Goal: Answer question/provide support

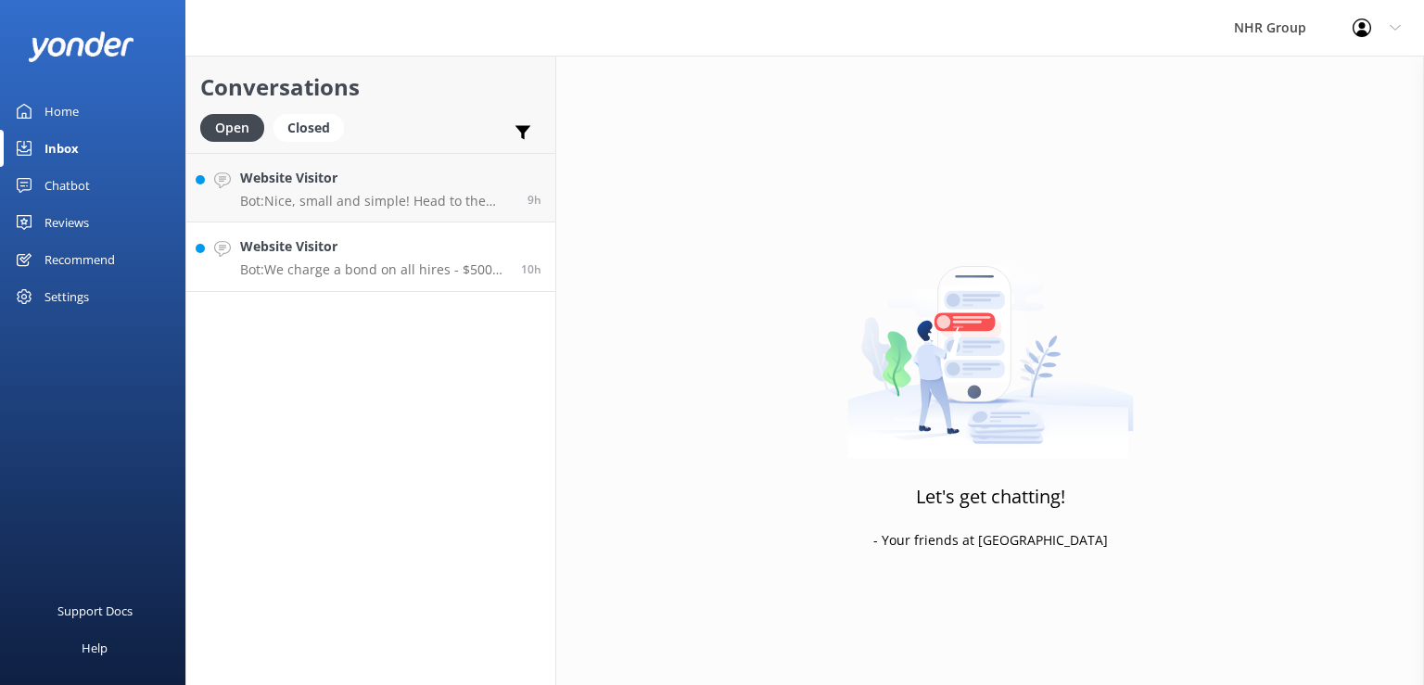
click at [354, 251] on h4 "Website Visitor" at bounding box center [373, 246] width 267 height 20
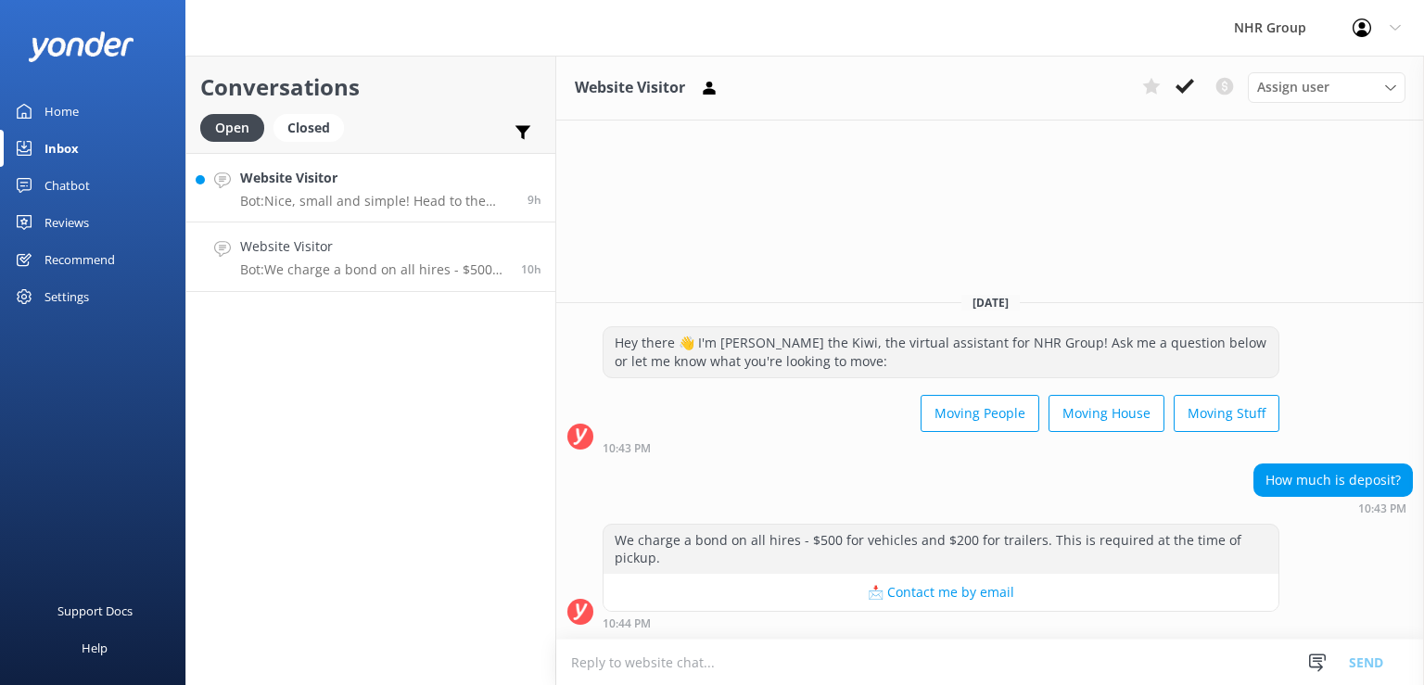
click at [347, 198] on p "Bot: Nice, small and simple! Head to the quiz to see what will suit you best, i…" at bounding box center [376, 201] width 273 height 17
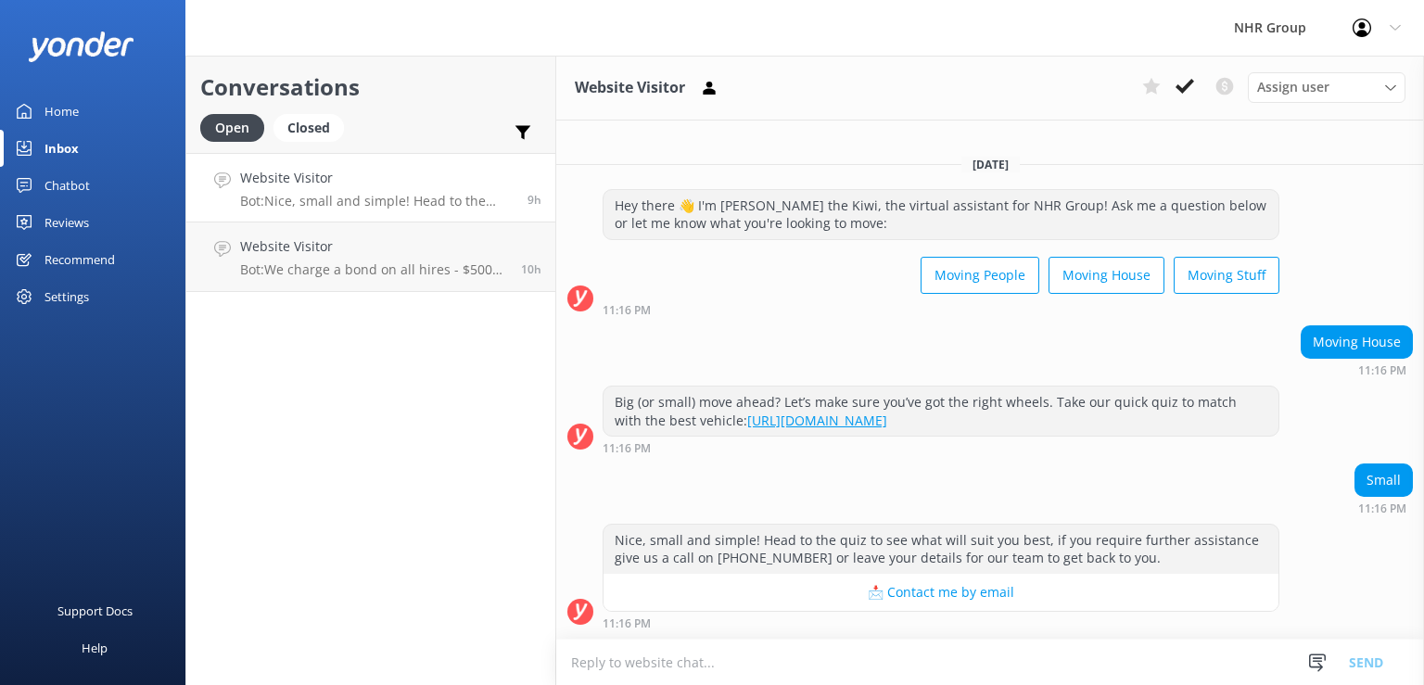
click at [761, 307] on div "11:16 PM" at bounding box center [940, 309] width 677 height 13
click at [762, 299] on div "Moving People Moving House Moving Stuff" at bounding box center [940, 277] width 677 height 52
click at [1349, 428] on div "Big (or small) move ahead? Let’s make sure you’ve got the right wheels. Take ou…" at bounding box center [990, 420] width 868 height 69
click at [1368, 575] on div "Nice, small and simple! Head to the quiz to see what will suit you best, if you…" at bounding box center [990, 577] width 868 height 106
click at [792, 318] on div "Hey there 👋 I'm [PERSON_NAME] the Kiwi, the virtual assistant for NHR Group! As…" at bounding box center [990, 257] width 868 height 137
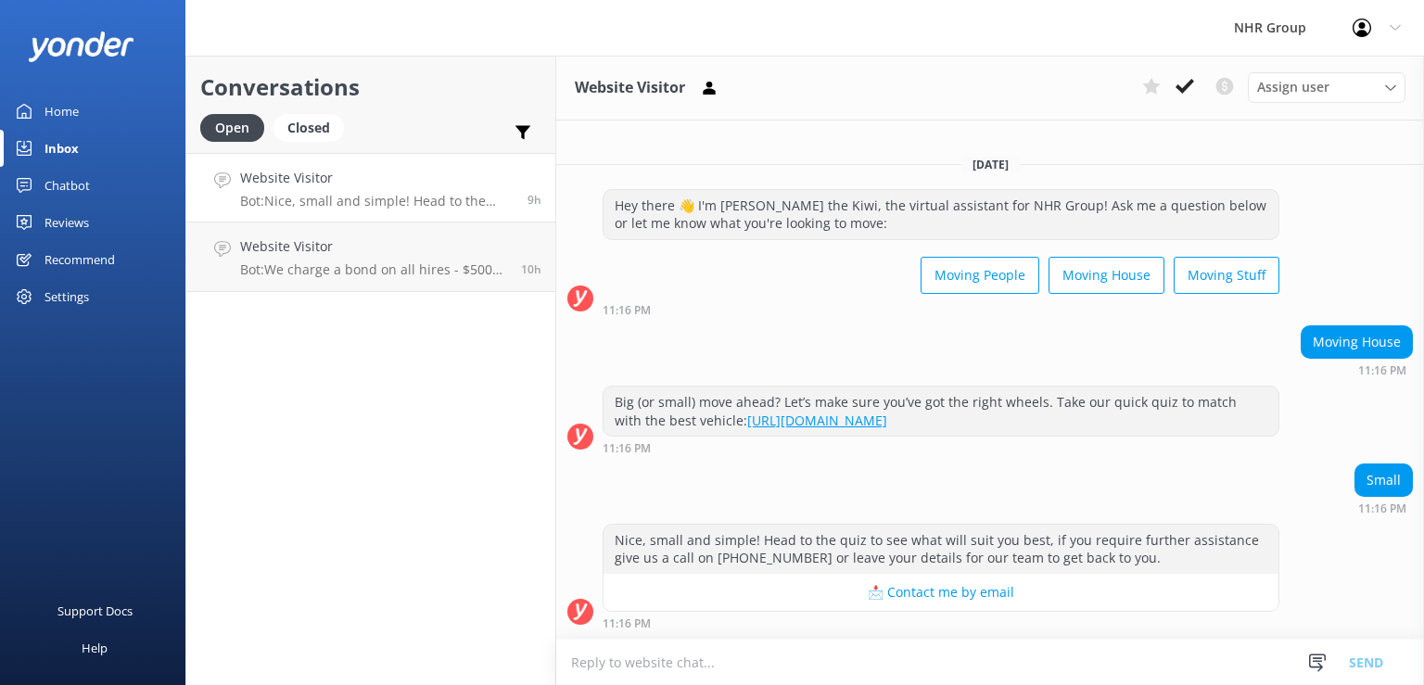
click at [781, 328] on div "Moving House 11:16 PM" at bounding box center [990, 350] width 868 height 51
click at [413, 275] on p "Bot: We charge a bond on all hires - $500 for vehicles and $200 for trailers. T…" at bounding box center [373, 269] width 267 height 17
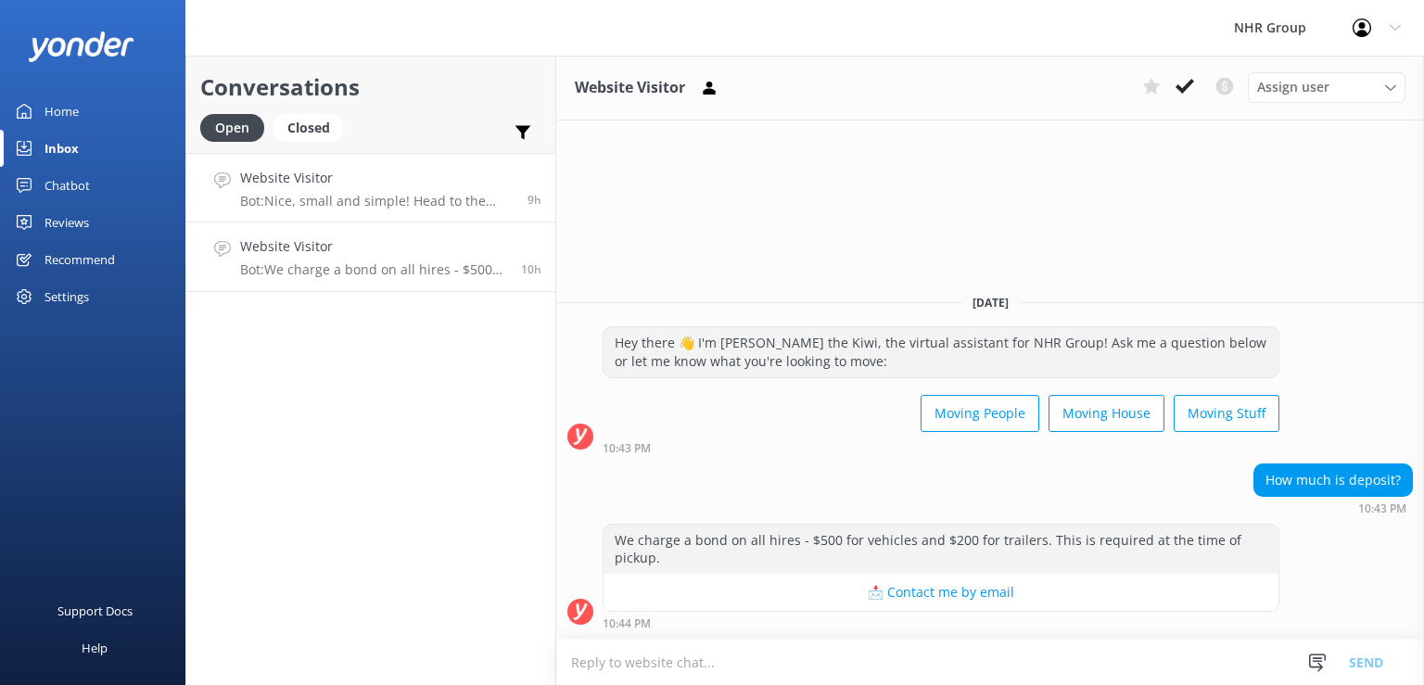
click at [369, 192] on div "Website Visitor Bot: [GEOGRAPHIC_DATA], small and simple! Head to the quiz to s…" at bounding box center [376, 188] width 273 height 40
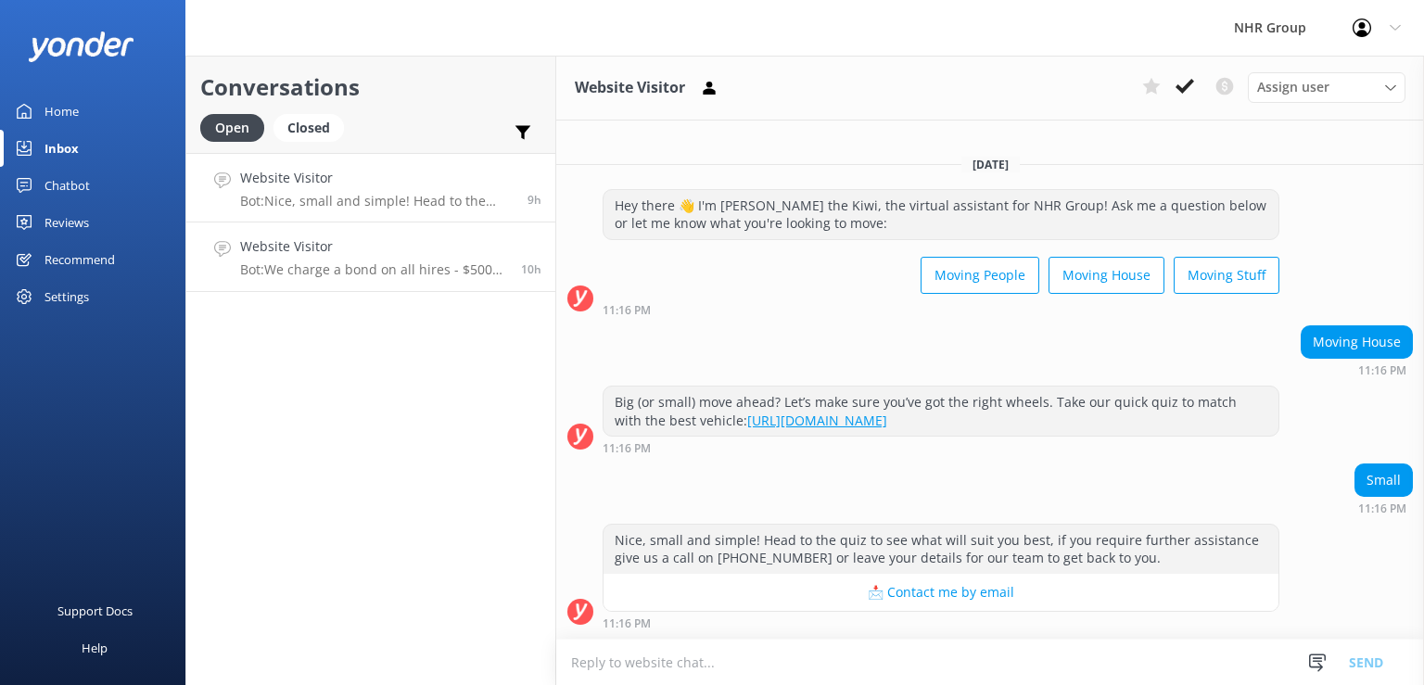
click at [399, 268] on p "Bot: We charge a bond on all hires - $500 for vehicles and $200 for trailers. T…" at bounding box center [373, 269] width 267 height 17
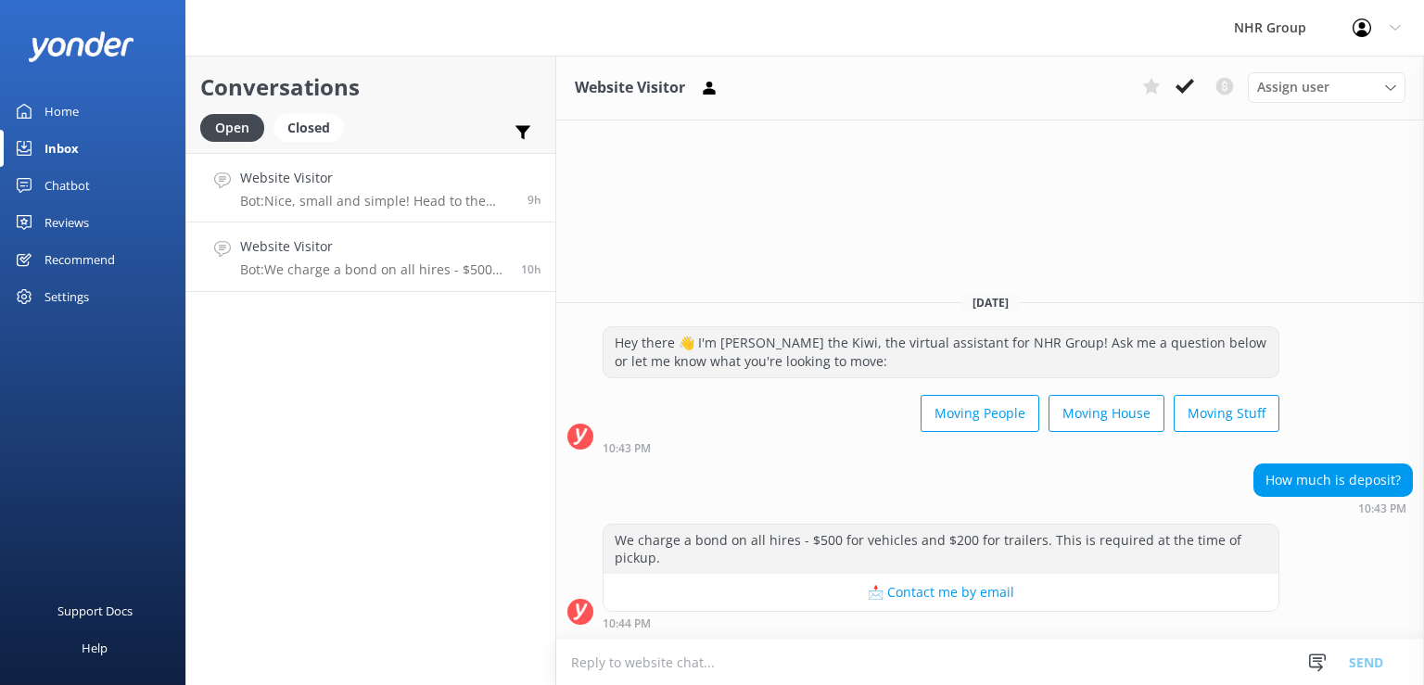
click at [341, 198] on p "Bot: Nice, small and simple! Head to the quiz to see what will suit you best, i…" at bounding box center [376, 201] width 273 height 17
